Goal: Task Accomplishment & Management: Manage account settings

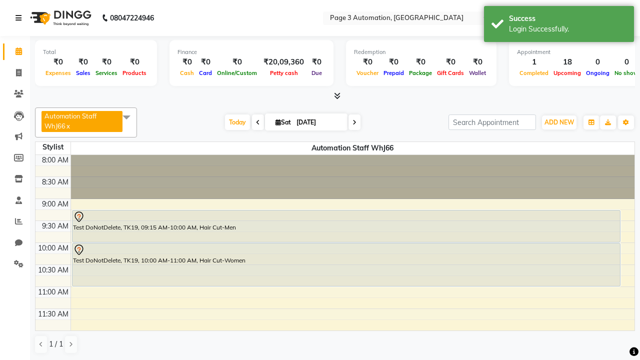
click at [21, 18] on icon at bounding box center [19, 18] width 6 height 7
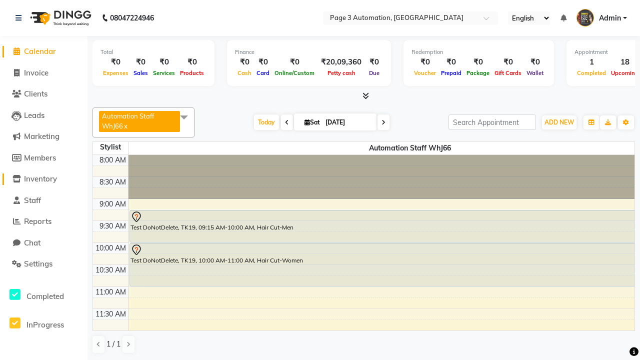
click at [44, 179] on span "Inventory" at bounding box center [40, 179] width 33 height 10
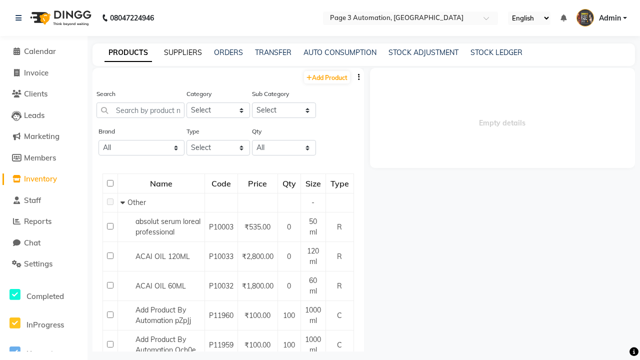
click at [183, 53] on link "SUPPLIERS" at bounding box center [183, 52] width 38 height 9
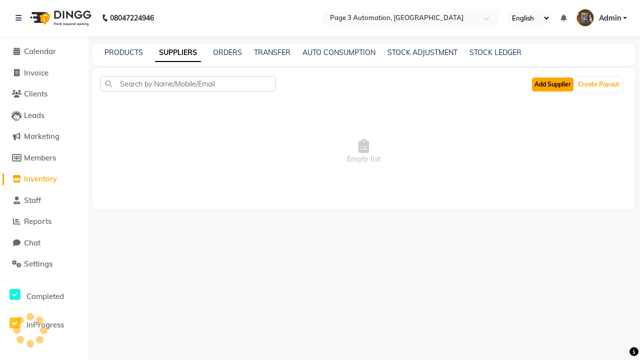
click at [553, 84] on button "Add Supplier" at bounding box center [553, 85] width 42 height 14
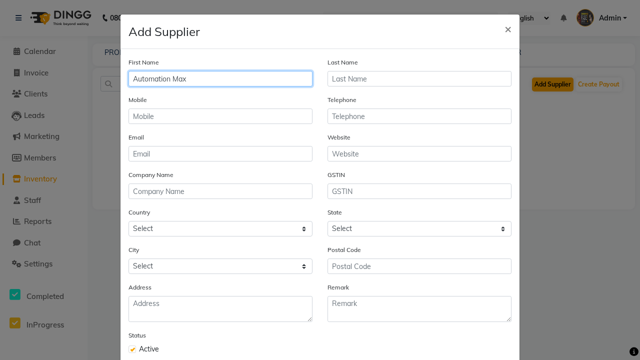
type input "Automation Max"
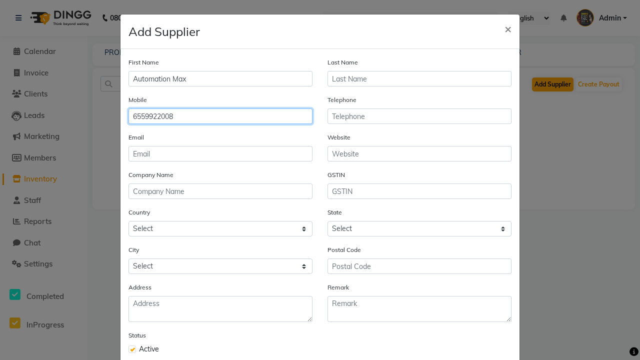
type input "6559922008"
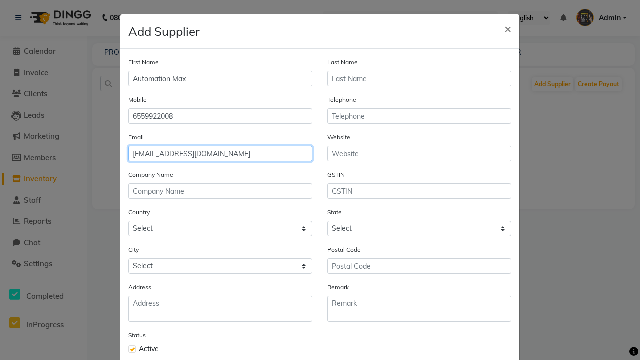
type input "[EMAIL_ADDRESS][DOMAIN_NAME]"
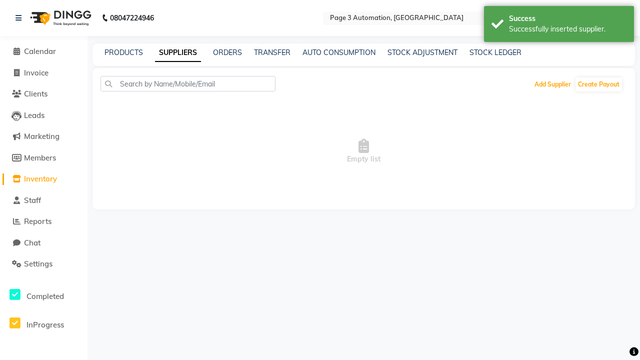
scroll to position [32, 0]
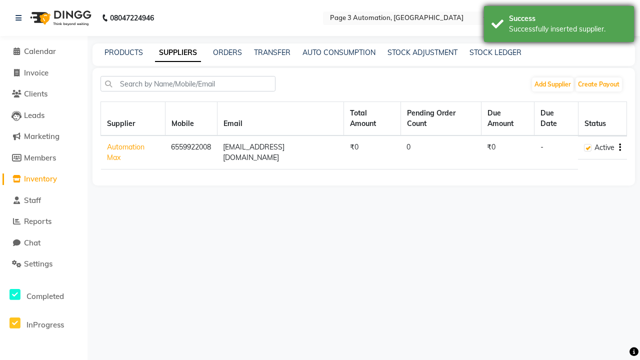
click at [559, 26] on div "Successfully inserted supplier." at bounding box center [568, 29] width 118 height 11
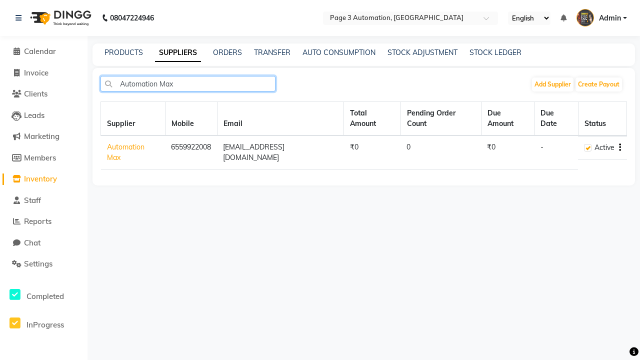
type input "Automation Max"
click at [620, 148] on icon "button" at bounding box center [620, 148] width 2 height 1
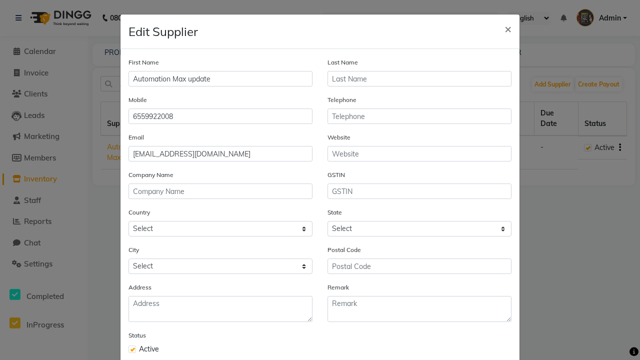
type input "Automation Max update"
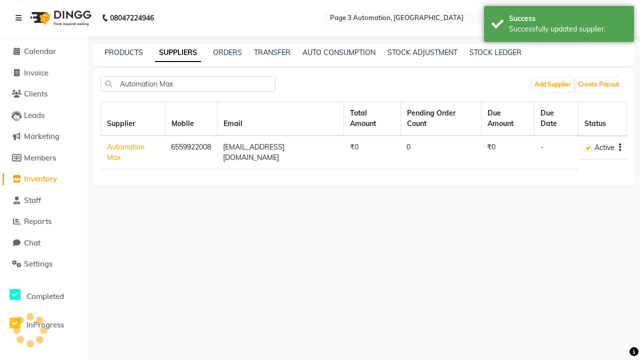
scroll to position [57, 0]
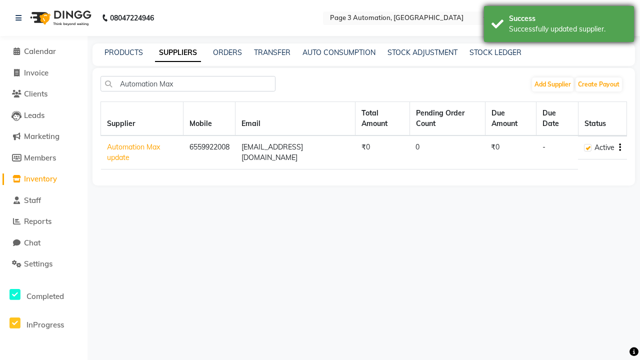
click at [559, 26] on div "Successfully updated supplier." at bounding box center [568, 29] width 118 height 11
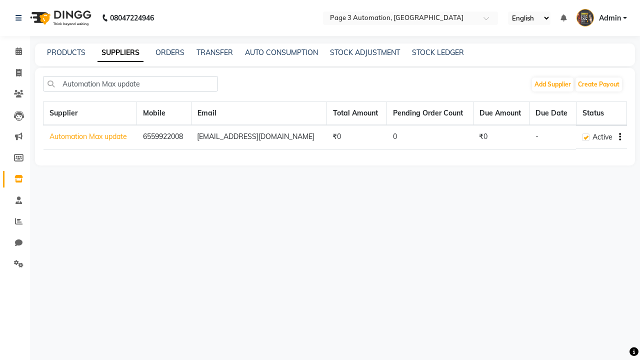
type input "Automation Max update"
click at [620, 137] on icon "button" at bounding box center [620, 137] width 2 height 1
click at [580, 131] on div "Delete" at bounding box center [580, 131] width 49 height 13
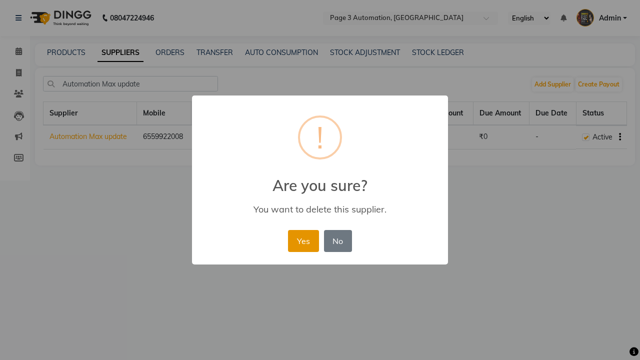
click at [303, 241] on button "Yes" at bounding box center [303, 241] width 31 height 22
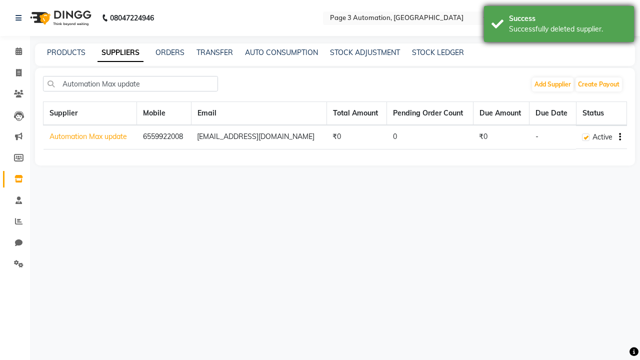
click at [559, 26] on div "Successfully deleted supplier." at bounding box center [568, 29] width 118 height 11
click at [602, 18] on span "Admin" at bounding box center [610, 18] width 22 height 11
click at [0, 0] on link "Sign out" at bounding box center [0, 0] width 0 height 0
